Goal: Information Seeking & Learning: Learn about a topic

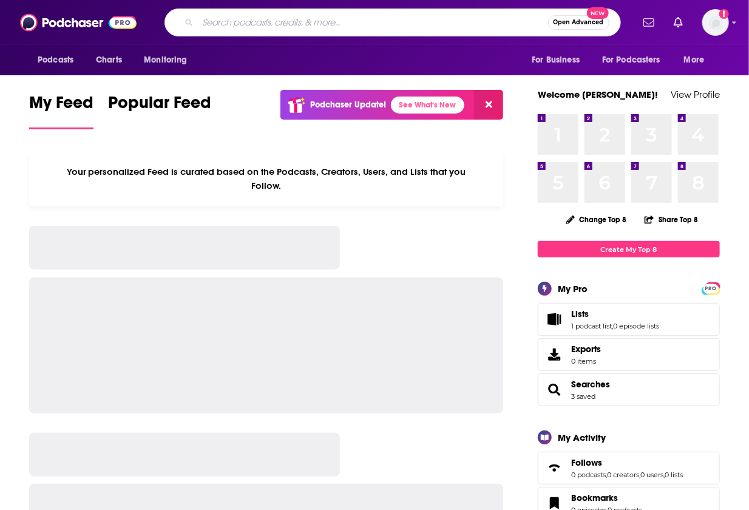
click at [313, 23] on input "Search podcasts, credits, & more..." at bounding box center [373, 22] width 350 height 19
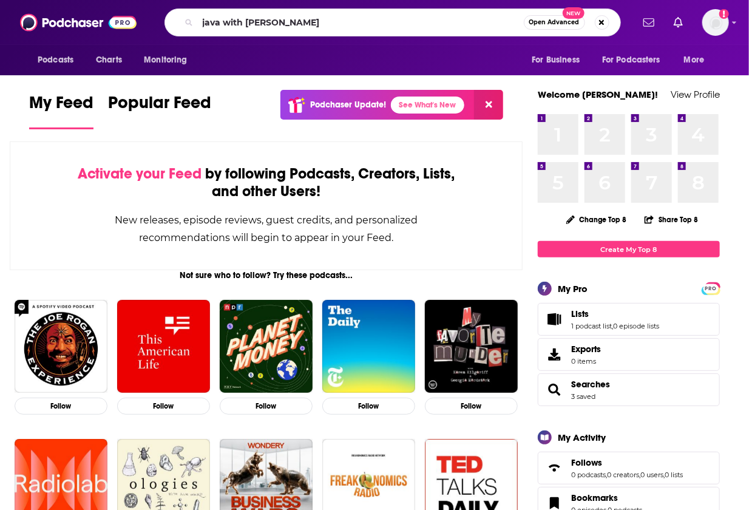
type input "java with [PERSON_NAME]"
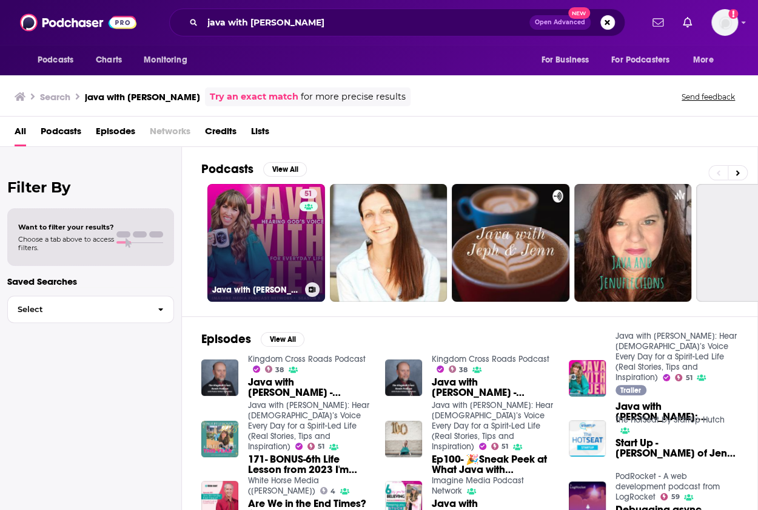
click at [284, 234] on link "51 Java with [PERSON_NAME]: Hear [DEMOGRAPHIC_DATA]’s Voice Every Day for a Spi…" at bounding box center [267, 243] width 118 height 118
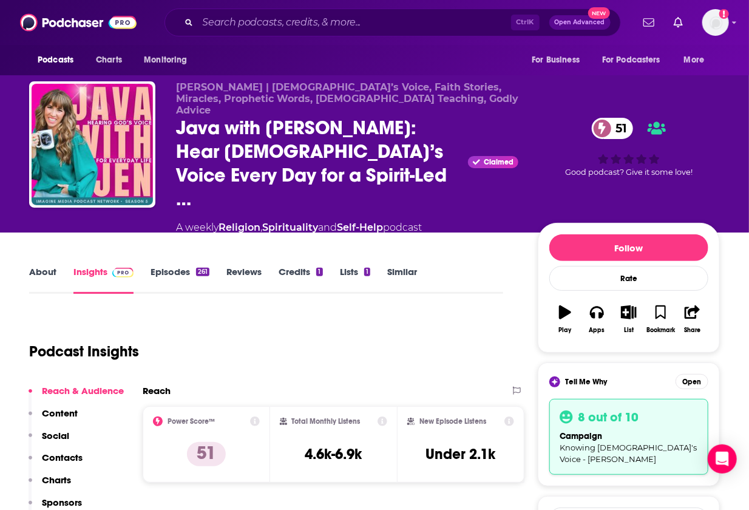
click at [51, 266] on link "About" at bounding box center [42, 280] width 27 height 28
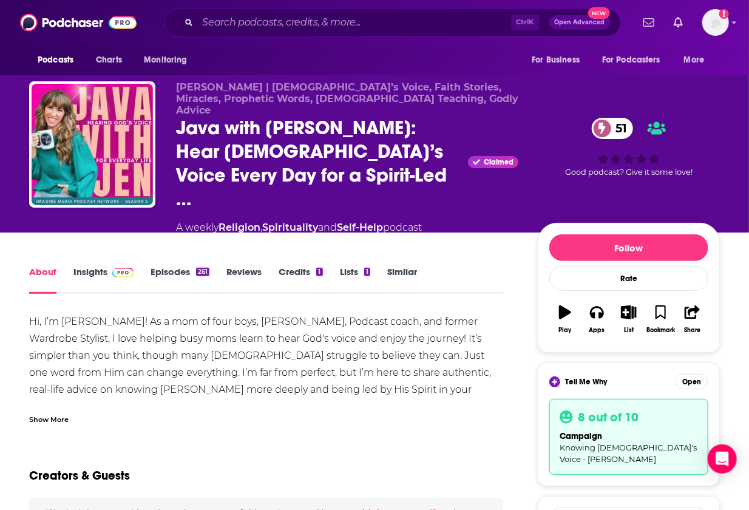
click at [63, 413] on div "Show More" at bounding box center [48, 419] width 39 height 12
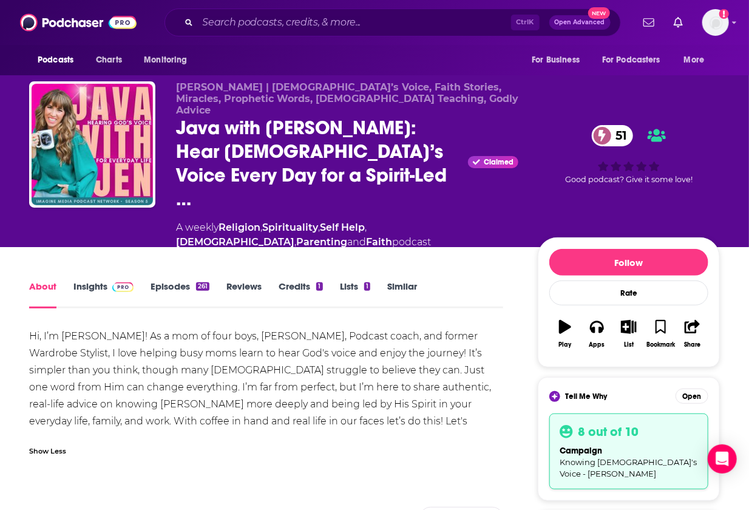
click at [41, 328] on div "Hi, I’m [PERSON_NAME]! As a mom of four boys, [PERSON_NAME], Podcast coach, and…" at bounding box center [266, 387] width 474 height 119
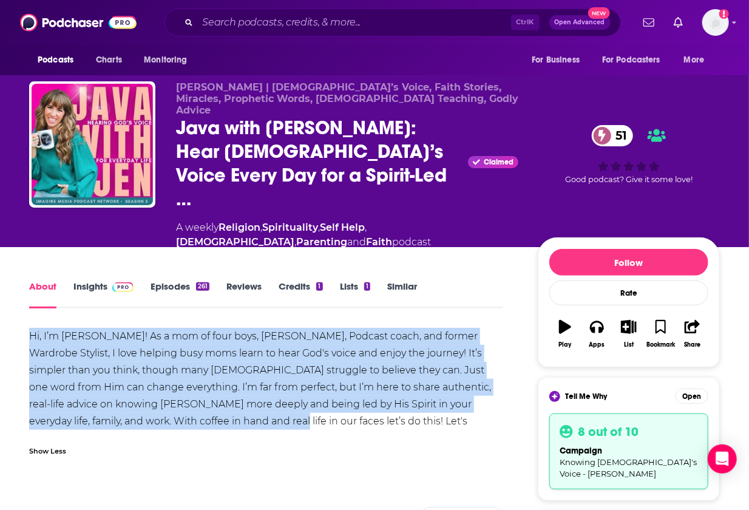
drag, startPoint x: 29, startPoint y: 301, endPoint x: 200, endPoint y: 390, distance: 193.5
drag, startPoint x: 200, startPoint y: 390, endPoint x: 147, endPoint y: 354, distance: 63.8
copy div "Hi, I’m [PERSON_NAME]! As a mom of four boys, [PERSON_NAME], Podcast coach, and…"
